Goal: Transaction & Acquisition: Subscribe to service/newsletter

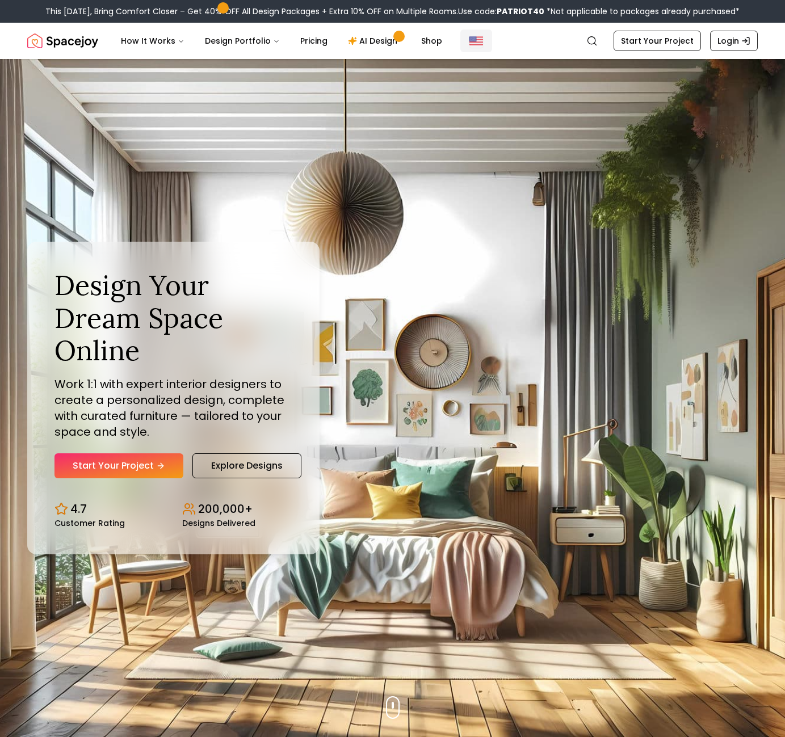
click at [469, 38] on img "Global" at bounding box center [476, 41] width 14 height 14
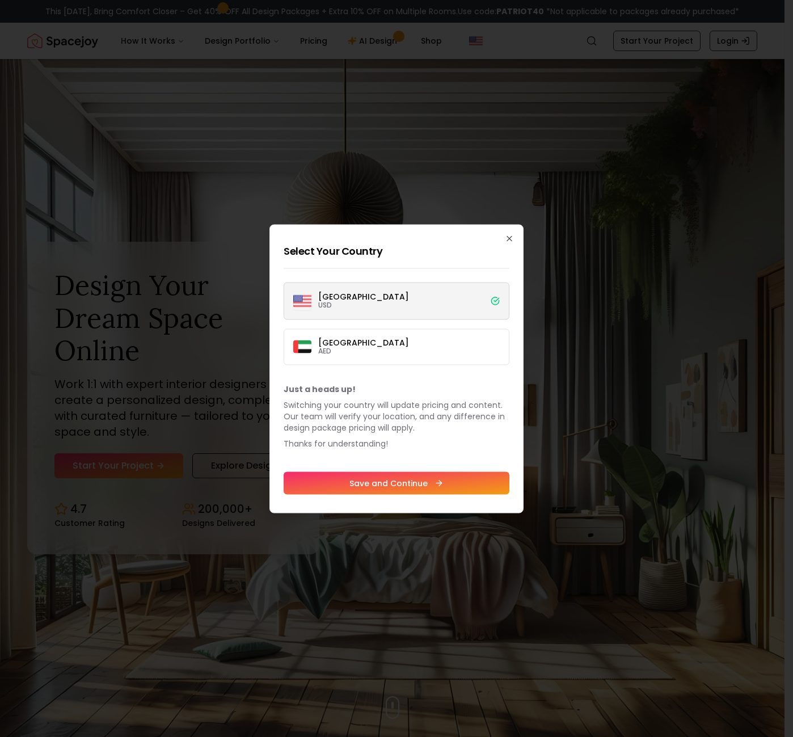
click at [423, 301] on label "United States USD" at bounding box center [397, 300] width 226 height 37
click at [0, 0] on button "United States USD" at bounding box center [0, 0] width 0 height 0
click at [497, 301] on icon at bounding box center [494, 300] width 7 height 7
click at [0, 0] on button "United States USD" at bounding box center [0, 0] width 0 height 0
click at [508, 242] on icon "button" at bounding box center [509, 238] width 9 height 9
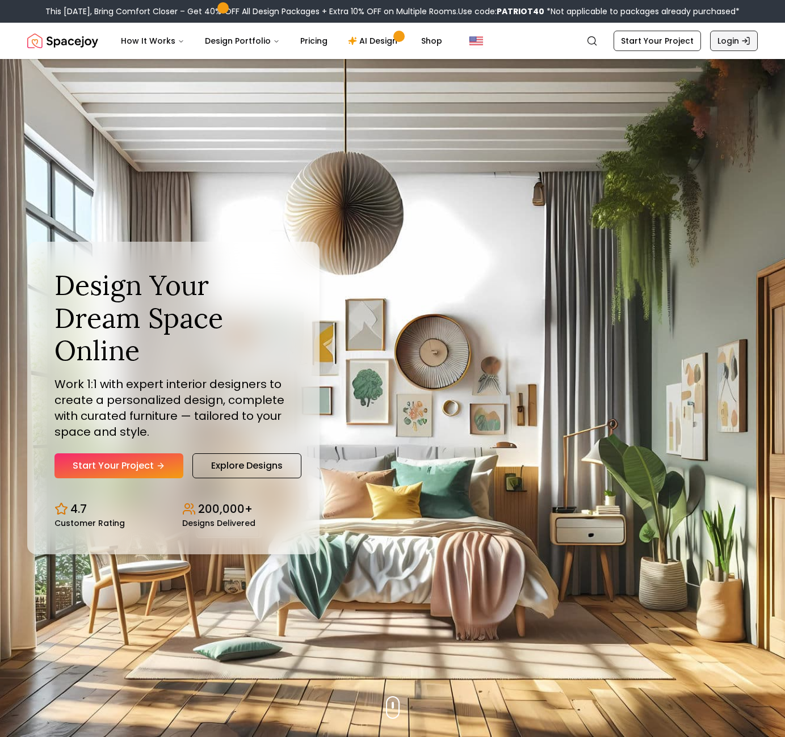
click at [737, 46] on link "Login" at bounding box center [734, 41] width 48 height 20
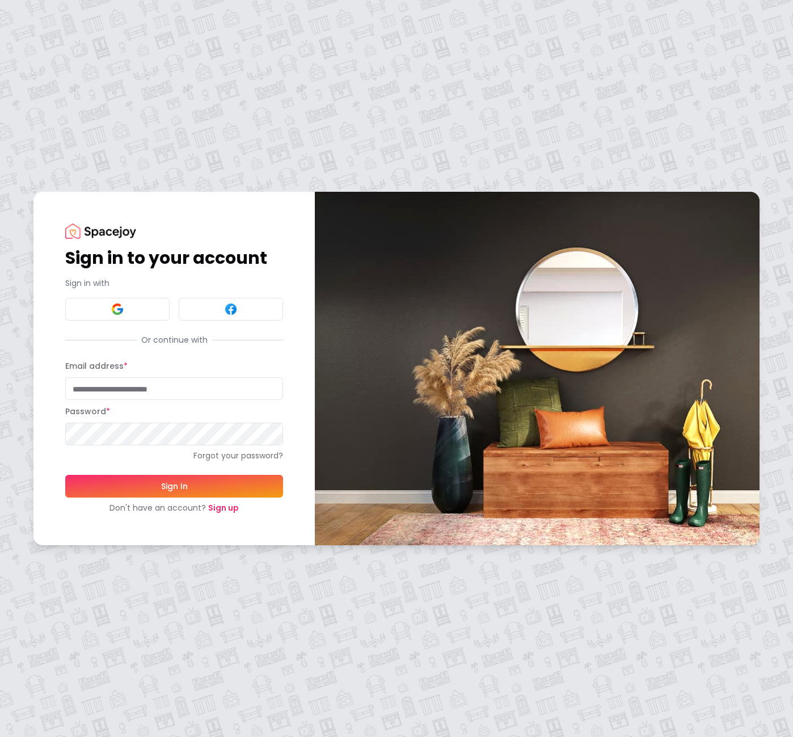
click at [224, 510] on link "Sign up" at bounding box center [223, 507] width 31 height 11
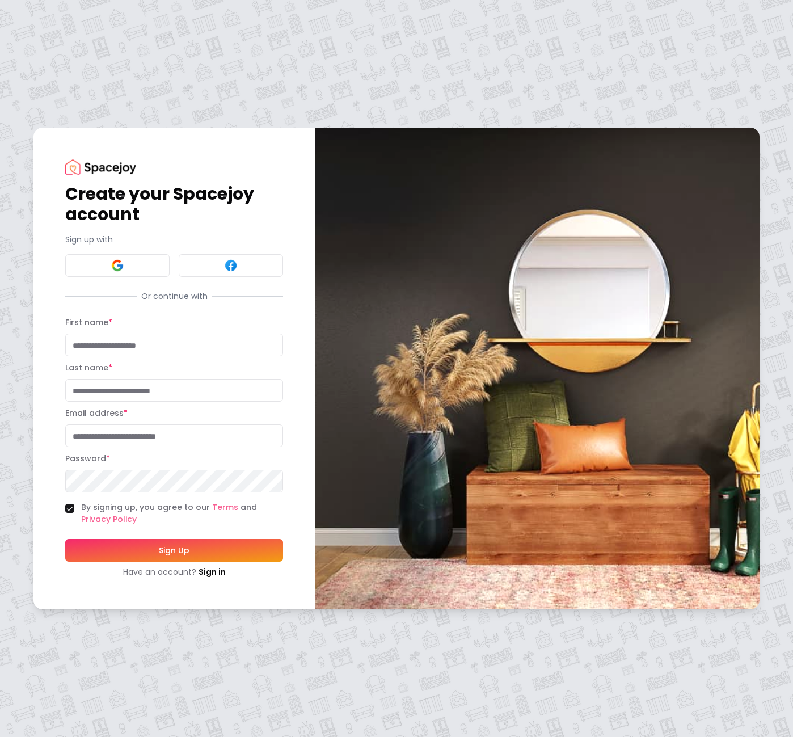
click at [149, 348] on input "First name *" at bounding box center [174, 345] width 218 height 23
type input "**********"
type input "********"
type input "**********"
click at [184, 551] on button "Sign Up" at bounding box center [174, 550] width 218 height 23
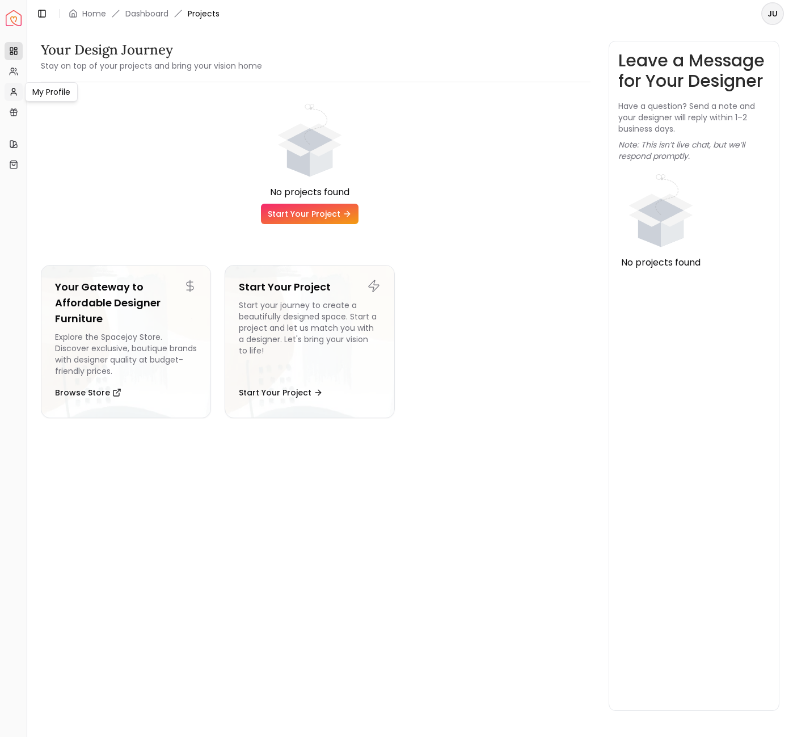
click at [15, 89] on icon at bounding box center [13, 91] width 9 height 9
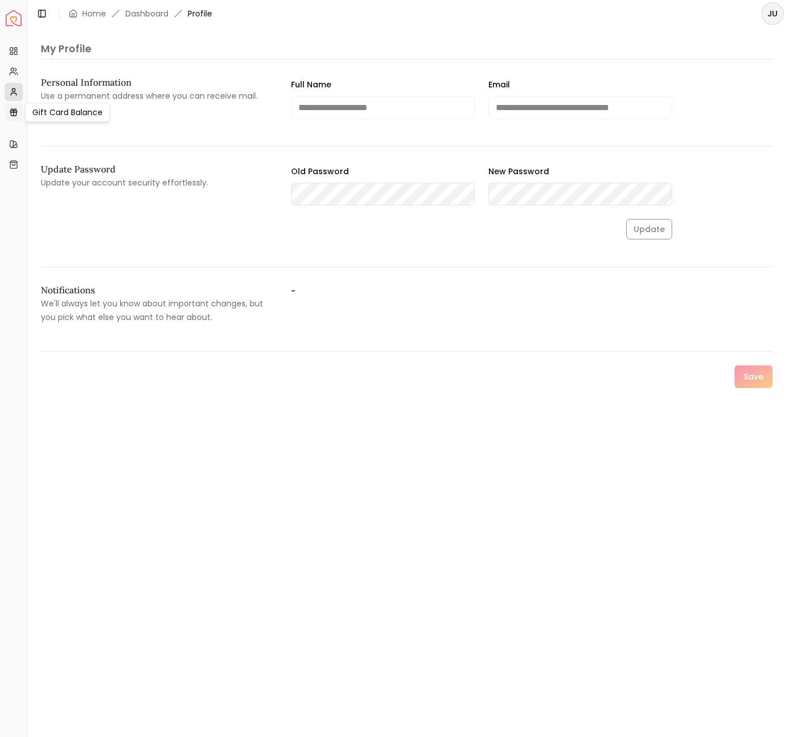
click at [20, 112] on link "Gift Card Balance" at bounding box center [14, 112] width 18 height 18
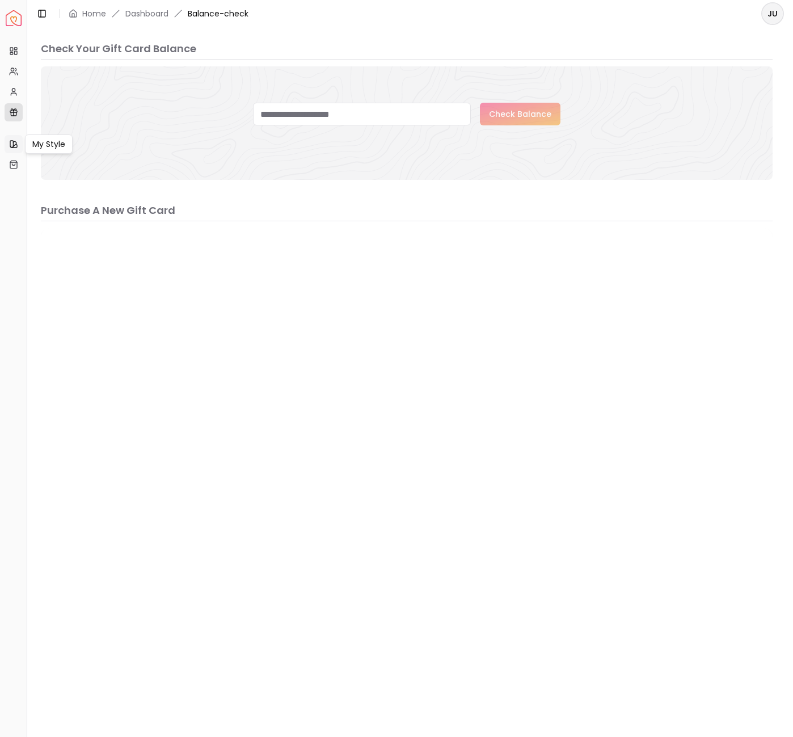
click at [12, 146] on icon at bounding box center [13, 144] width 9 height 9
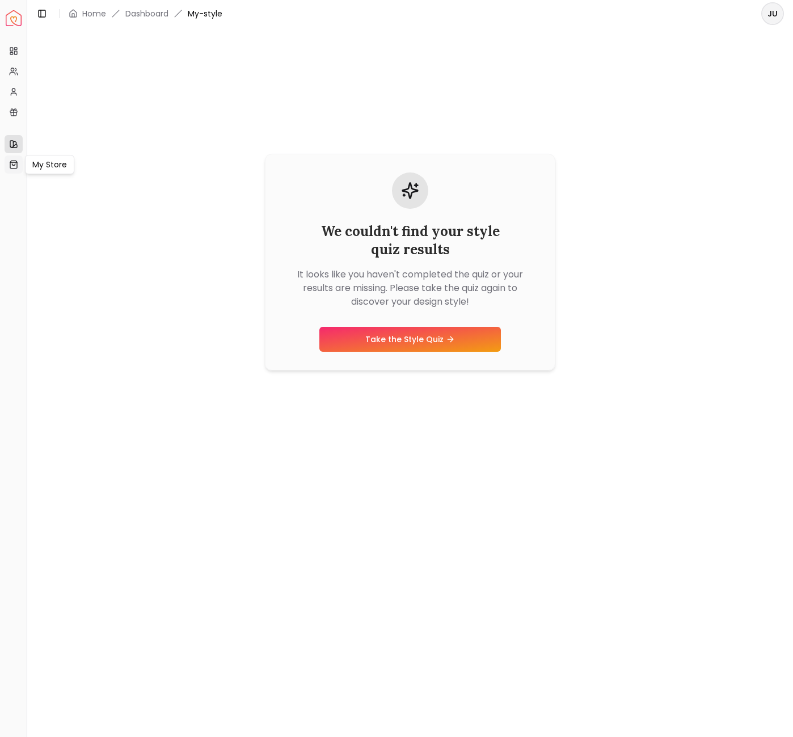
click at [14, 165] on icon at bounding box center [13, 164] width 3 height 2
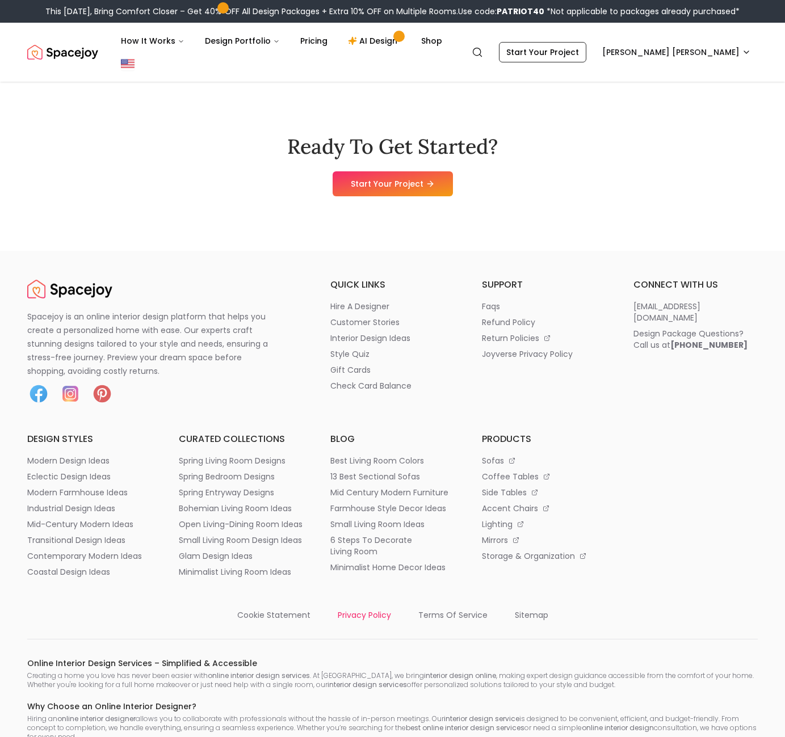
scroll to position [5972, 0]
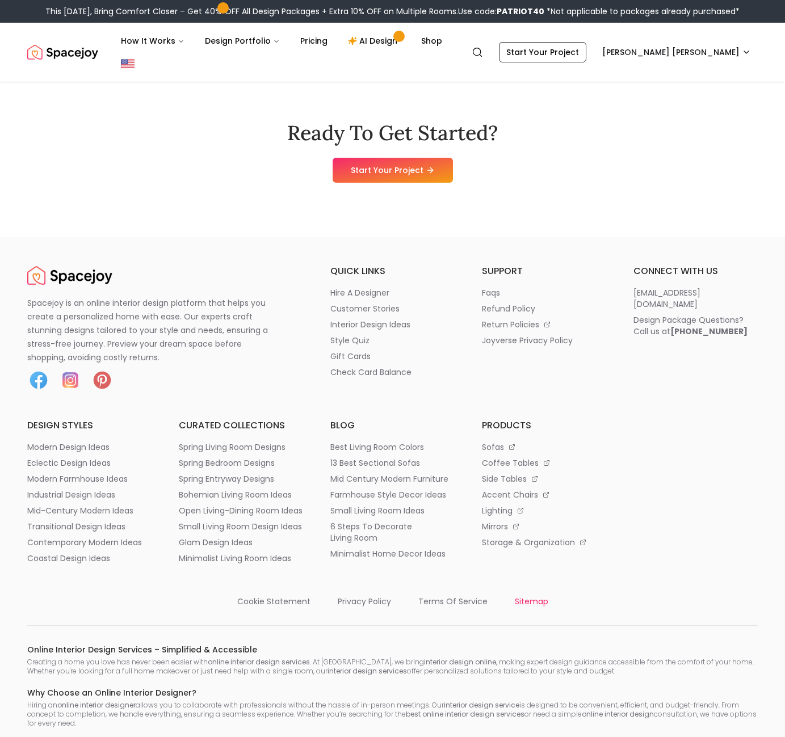
click at [529, 601] on p "sitemap" at bounding box center [531, 601] width 33 height 11
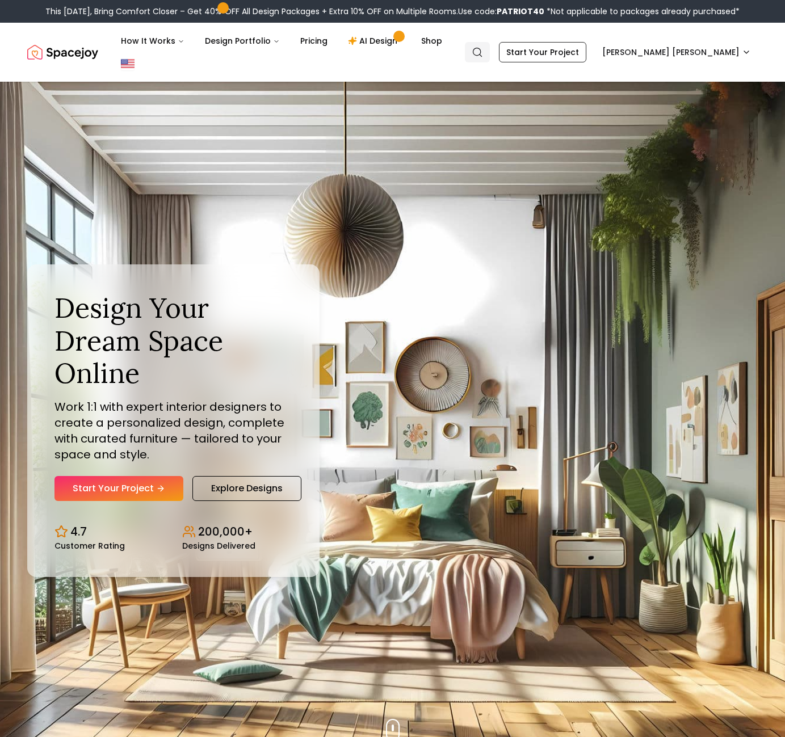
click at [481, 48] on circle "Global" at bounding box center [476, 51] width 7 height 7
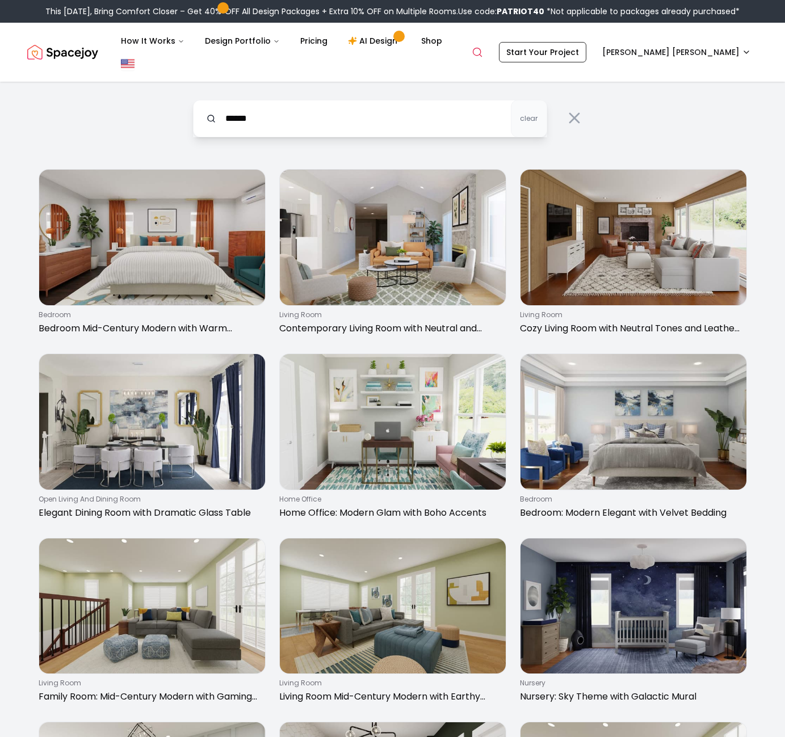
type input "******"
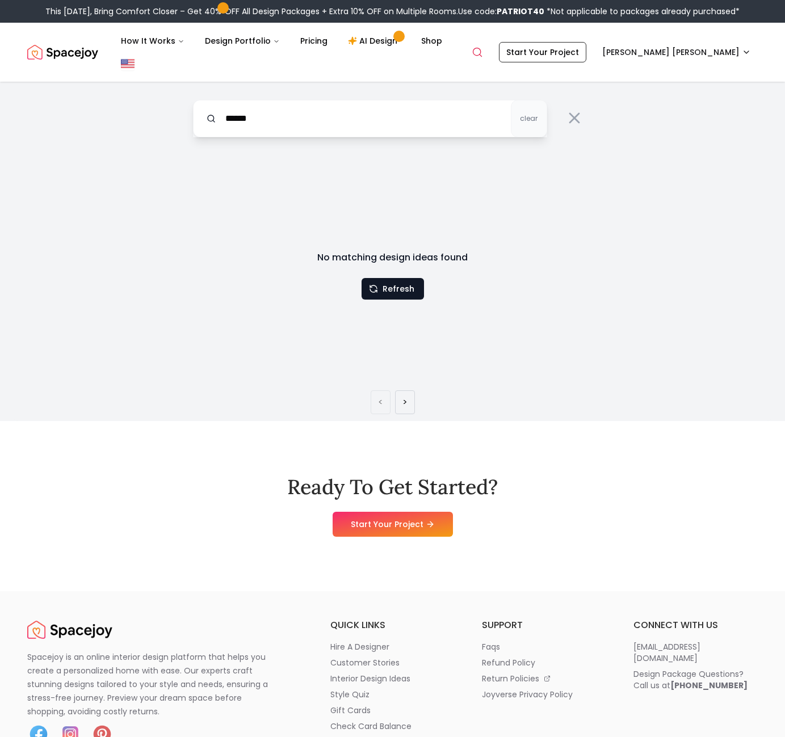
scroll to position [284, 0]
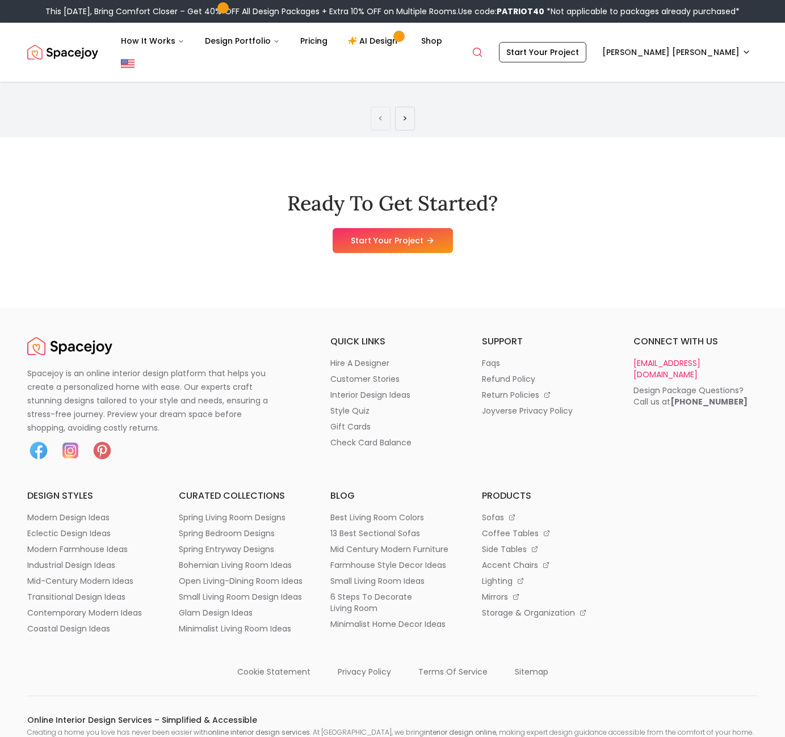
click at [661, 357] on p "hello@spacejoy.com" at bounding box center [695, 368] width 124 height 23
